Goal: Navigation & Orientation: Find specific page/section

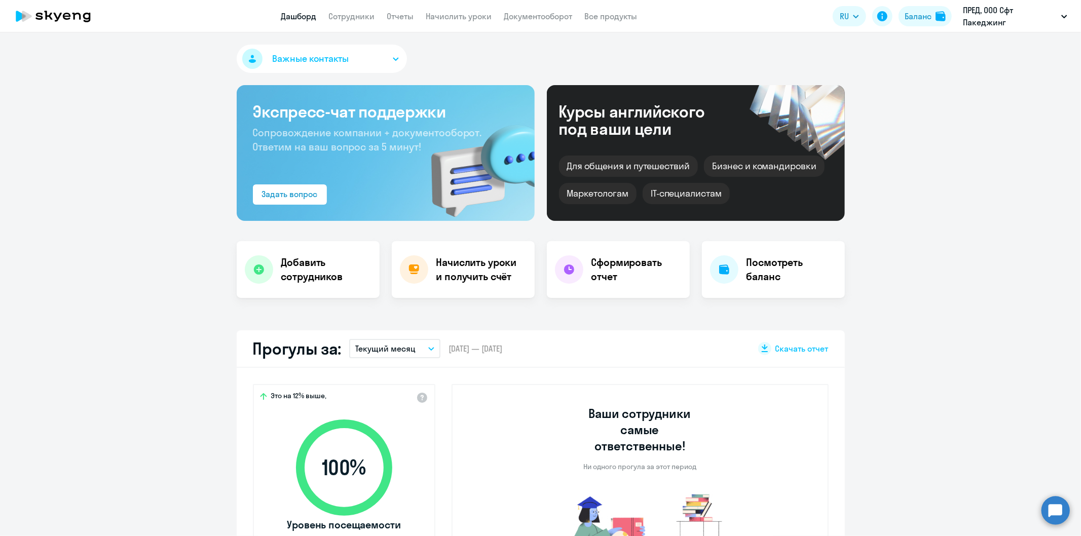
select select "30"
click at [535, 14] on link "Документооборот" at bounding box center [538, 16] width 68 height 10
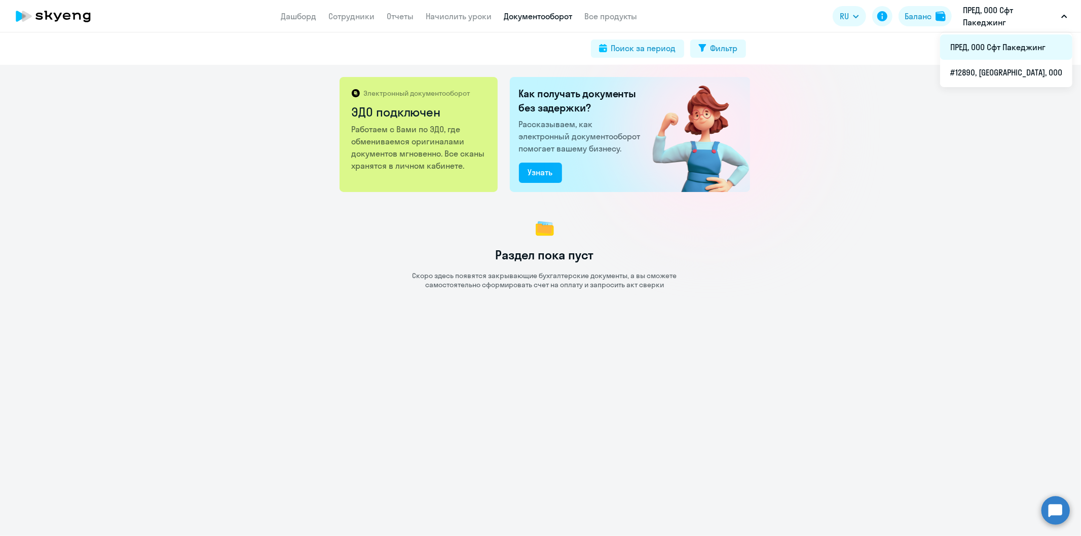
click at [1012, 40] on li "ПРЕД, ООО Сфт Пакеджинг" at bounding box center [1006, 46] width 132 height 25
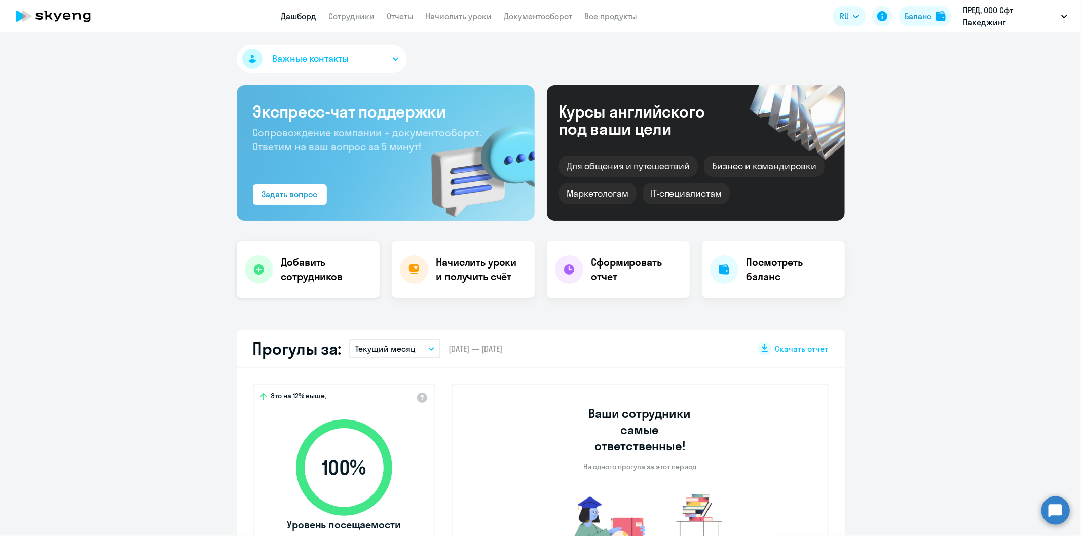
select select "30"
click at [519, 22] on app-menu-item-link "Документооборот" at bounding box center [538, 16] width 68 height 13
click at [518, 16] on link "Документооборот" at bounding box center [538, 16] width 68 height 10
